Goal: Task Accomplishment & Management: Complete application form

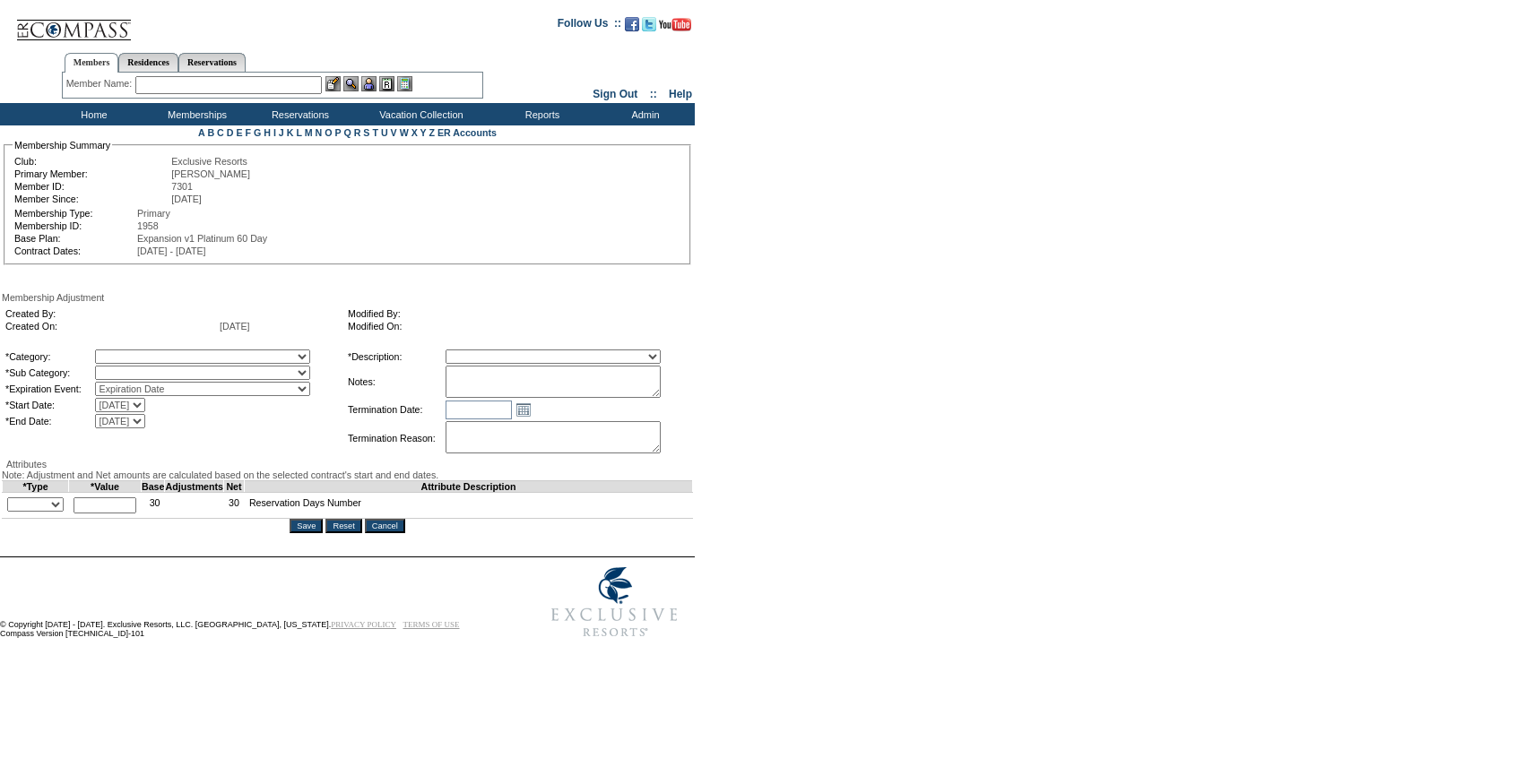
click at [556, 385] on textarea at bounding box center [552, 382] width 215 height 32
click at [661, 381] on textarea "[PERSON_NAME]'s case [DATE], adding 0.5 day to" at bounding box center [552, 382] width 215 height 32
click at [624, 396] on textarea "[PERSON_NAME]'s case [DATE], Member purchased adding 0.5 day to" at bounding box center [552, 382] width 215 height 32
click at [661, 392] on textarea "[PERSON_NAME]'s case [DATE], Member purchased 0.5 day to" at bounding box center [552, 382] width 215 height 32
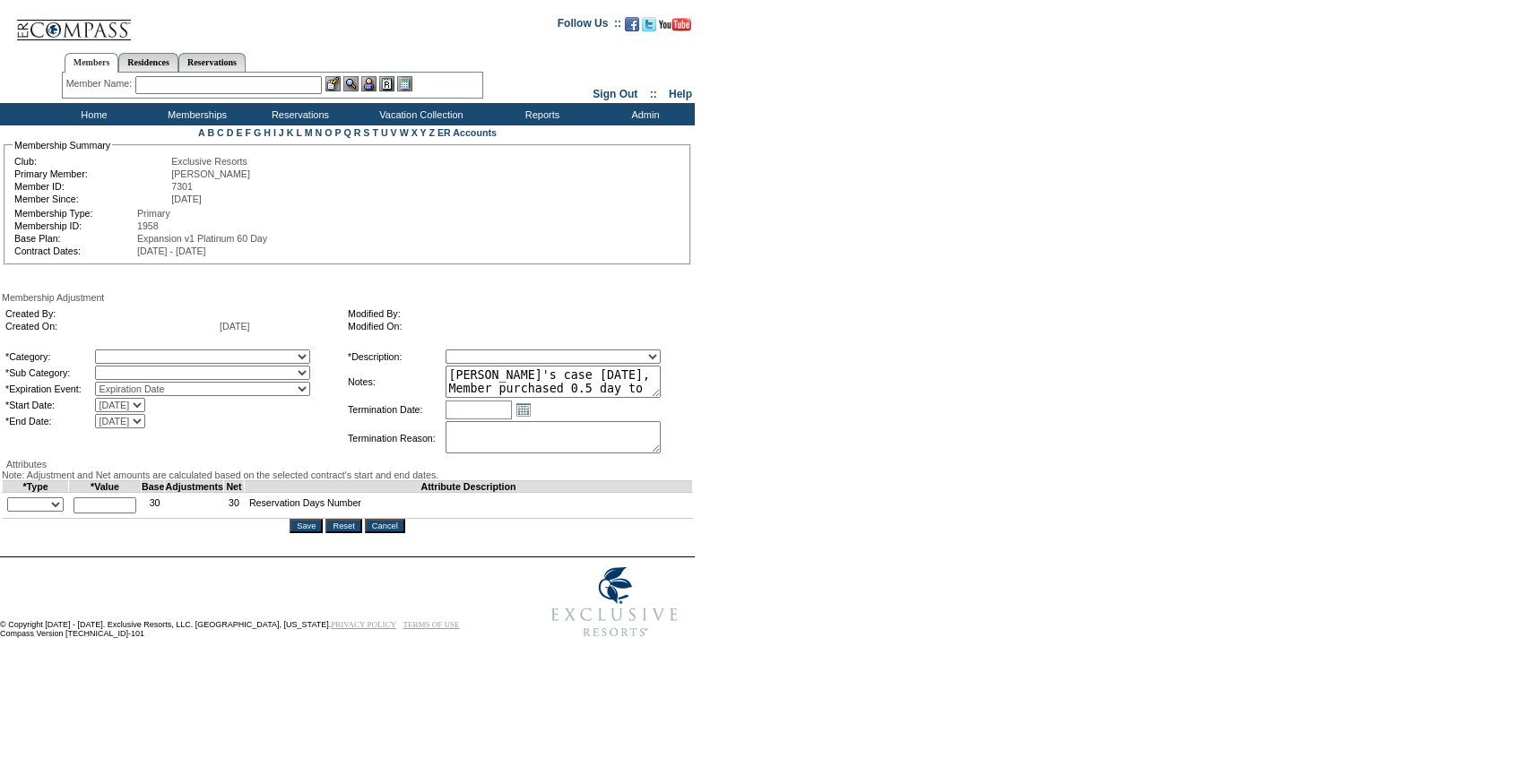
click at [661, 392] on textarea "[PERSON_NAME]'s case [DATE], Member purchased 0.5 day to" at bounding box center [552, 382] width 215 height 32
type textarea "[PERSON_NAME]'s case [DATE], Member purchased 0.5 day for 24/25."
click at [22, 512] on select "+ - Override" at bounding box center [35, 504] width 56 height 14
select select "1"
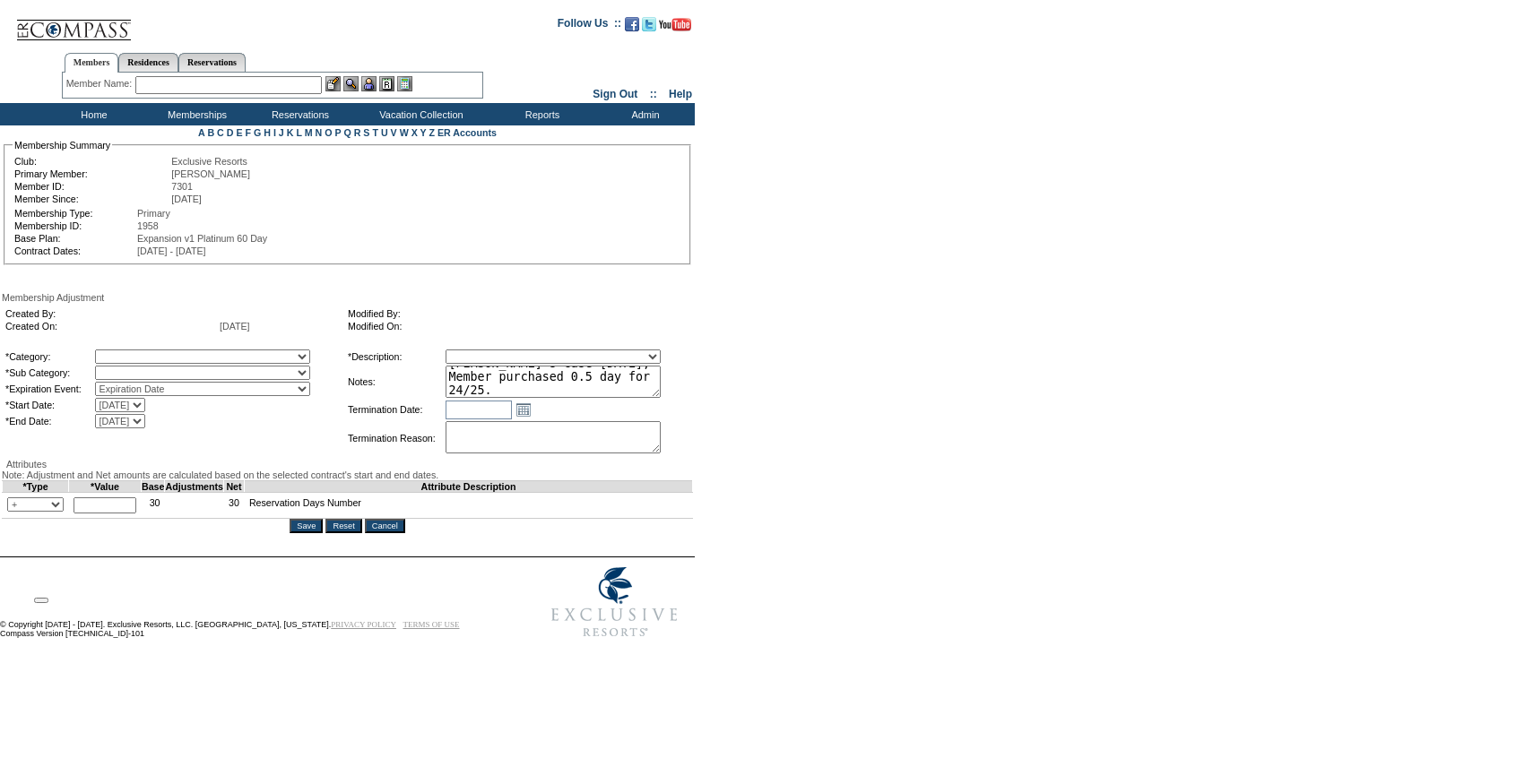
click at [12, 512] on select "+ - Override" at bounding box center [35, 504] width 56 height 14
click at [114, 519] on td "* Cannot exceed 10,000,000 Must be decimal" at bounding box center [105, 506] width 73 height 26
click at [114, 514] on input "text" at bounding box center [104, 505] width 63 height 16
type input "0.5"
click at [183, 364] on select "A La Carte Days Contract Election Days Converted Days [MEDICAL_DATA] Other Refe…" at bounding box center [202, 357] width 215 height 14
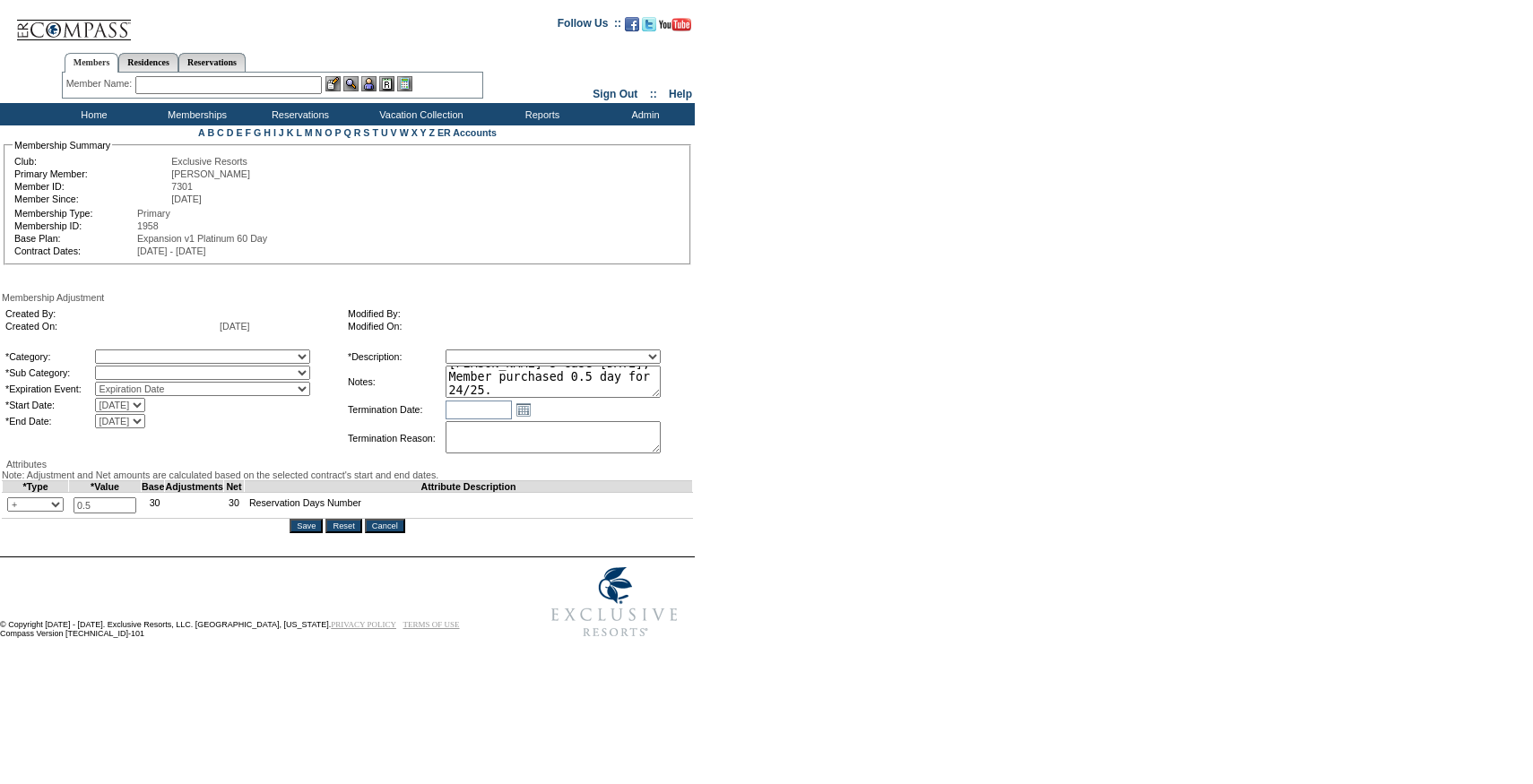
click at [132, 352] on select "A La Carte Days Contract Election Days Converted Days [MEDICAL_DATA] Other Refe…" at bounding box center [202, 357] width 215 height 14
click at [196, 368] on select at bounding box center [202, 373] width 215 height 14
click at [196, 364] on select "A La Carte Days Contract Election Days Converted Days [MEDICAL_DATA] Other Refe…" at bounding box center [202, 357] width 215 height 14
select select "1060"
click at [132, 352] on select "A La Carte Days Contract Election Days Converted Days [MEDICAL_DATA] Other Refe…" at bounding box center [202, 357] width 215 height 14
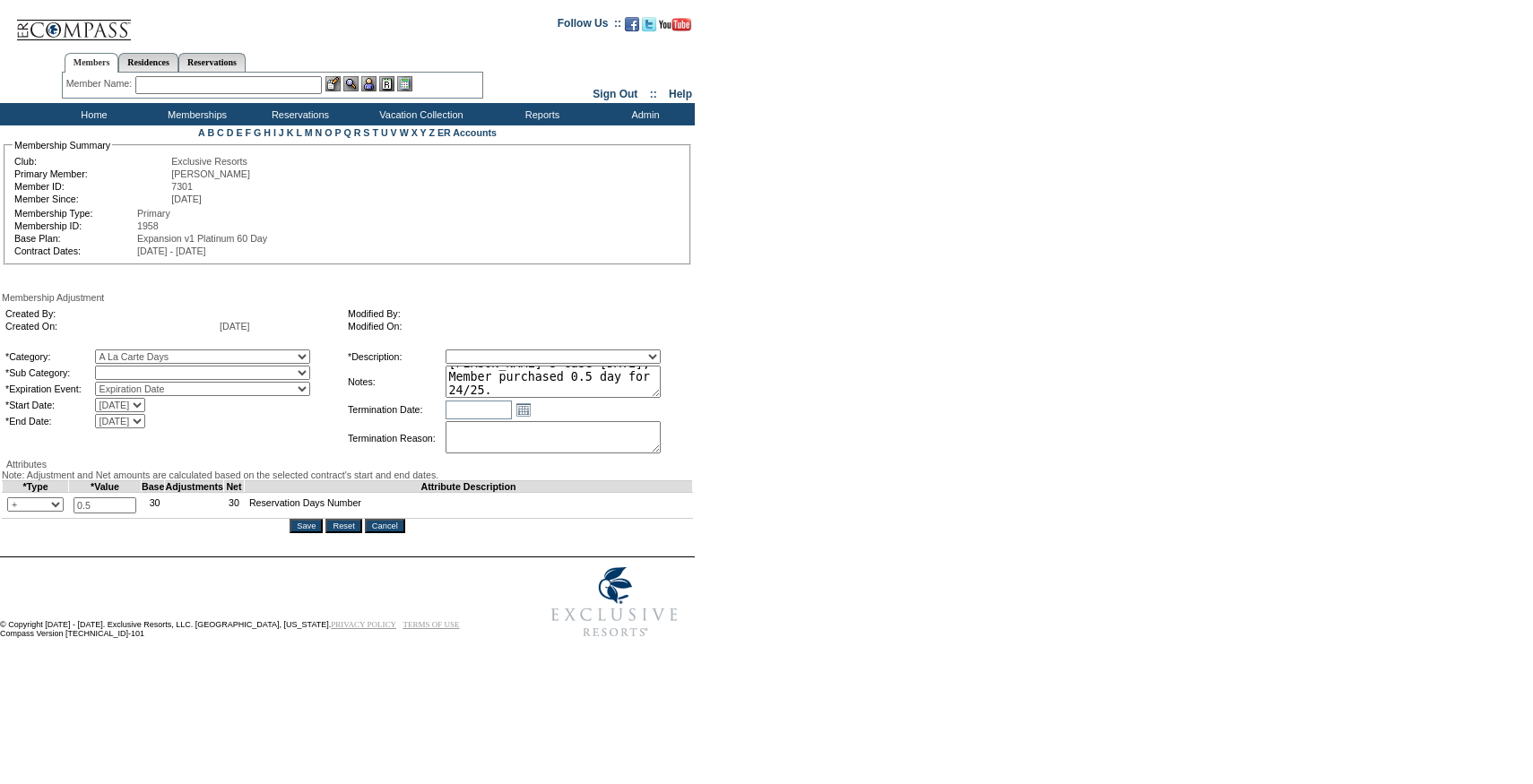
click at [196, 378] on select at bounding box center [202, 373] width 215 height 14
